Goal: Task Accomplishment & Management: Manage account settings

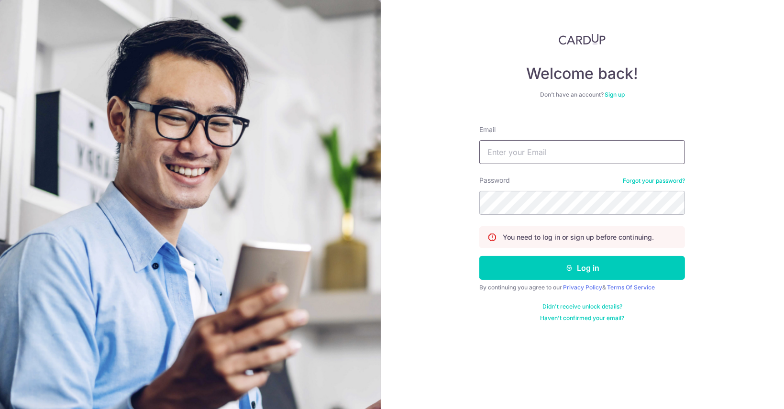
type input "[EMAIL_ADDRESS][DOMAIN_NAME]"
click at [531, 269] on button "Log in" at bounding box center [583, 268] width 206 height 24
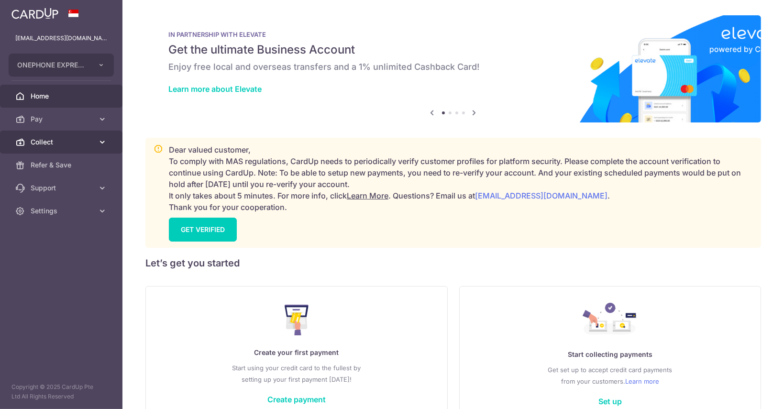
click at [67, 140] on span "Collect" at bounding box center [62, 142] width 63 height 10
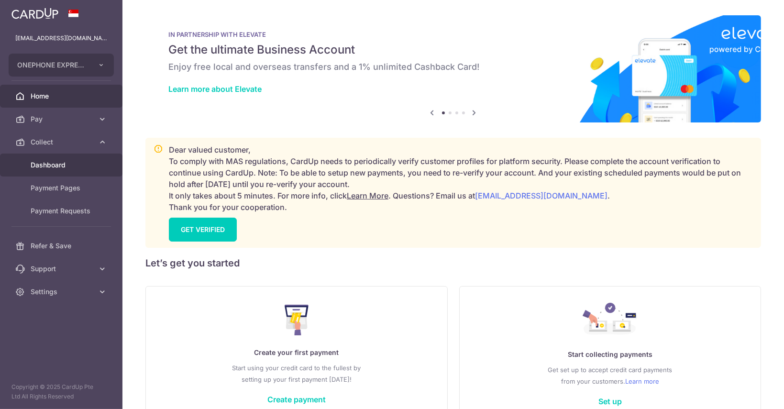
click at [68, 165] on span "Dashboard" at bounding box center [62, 165] width 63 height 10
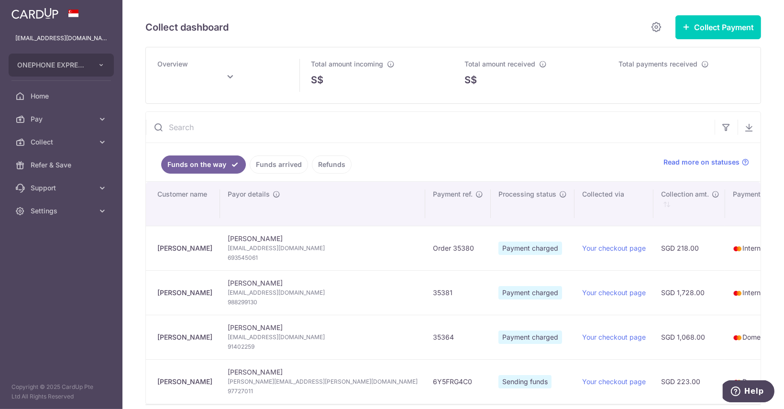
type input "[DATE]"
